Goal: Task Accomplishment & Management: Manage account settings

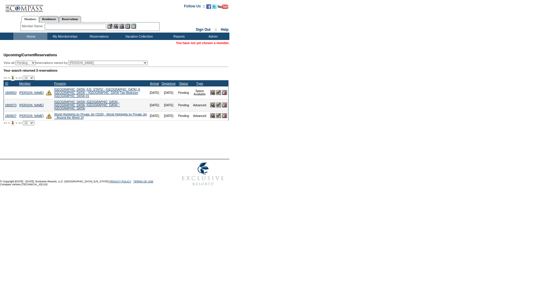
click at [74, 28] on input "text" at bounding box center [76, 27] width 62 height 6
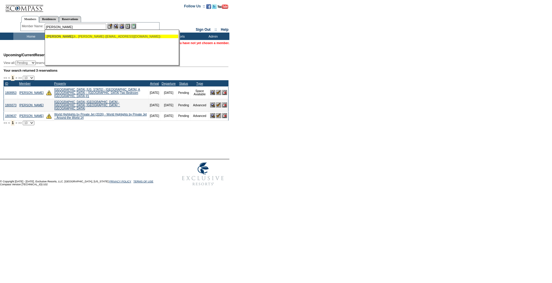
click at [83, 35] on div "[PERSON_NAME] Jr., [PERSON_NAME] ([EMAIL_ADDRESS][DOMAIN_NAME])" at bounding box center [112, 37] width 130 height 4
type input "[PERSON_NAME] Jr., [PERSON_NAME] ([EMAIL_ADDRESS][DOMAIN_NAME])"
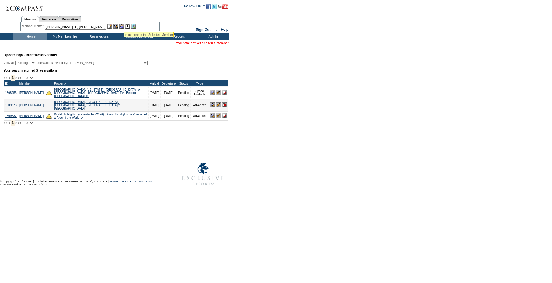
click at [123, 26] on img at bounding box center [121, 26] width 5 height 5
click at [117, 26] on img at bounding box center [115, 26] width 5 height 5
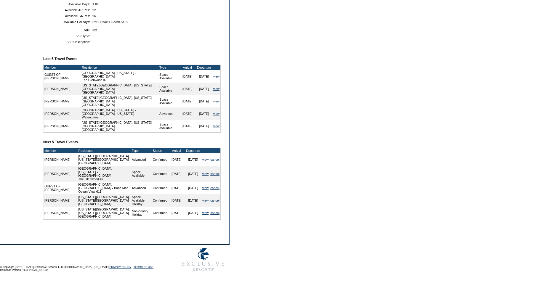
scroll to position [190, 0]
click at [204, 158] on link "view" at bounding box center [205, 160] width 6 height 4
